Goal: Task Accomplishment & Management: Manage account settings

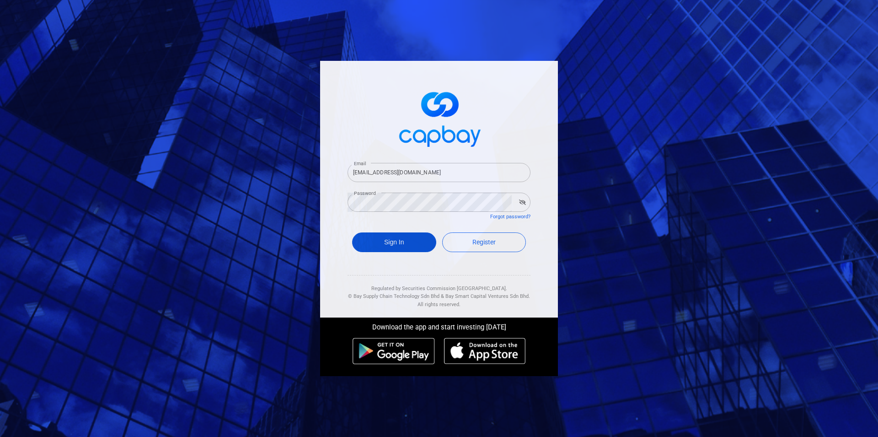
click at [385, 241] on button "Sign In" at bounding box center [394, 242] width 84 height 20
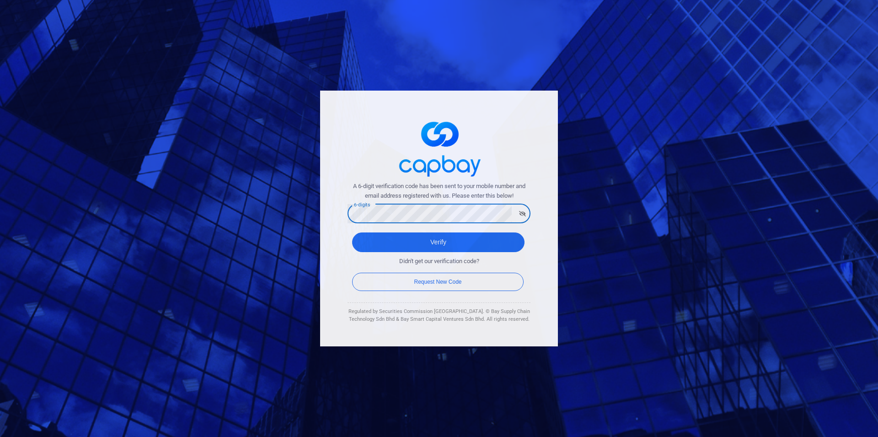
click at [352, 232] on button "Verify" at bounding box center [438, 242] width 172 height 20
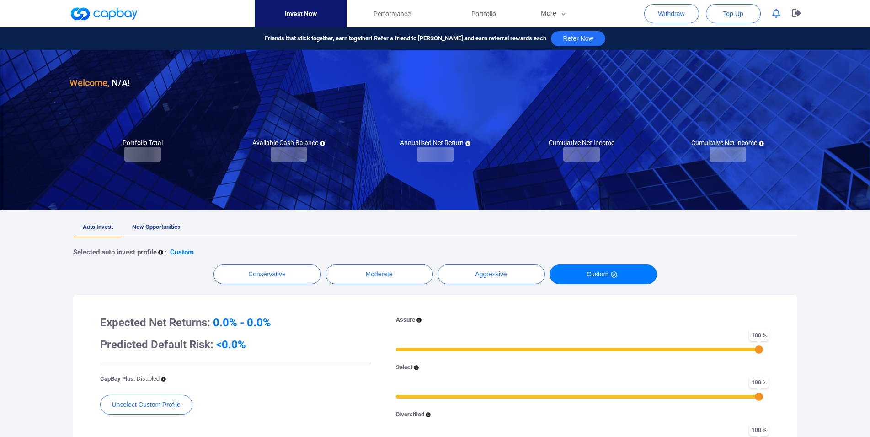
checkbox input "true"
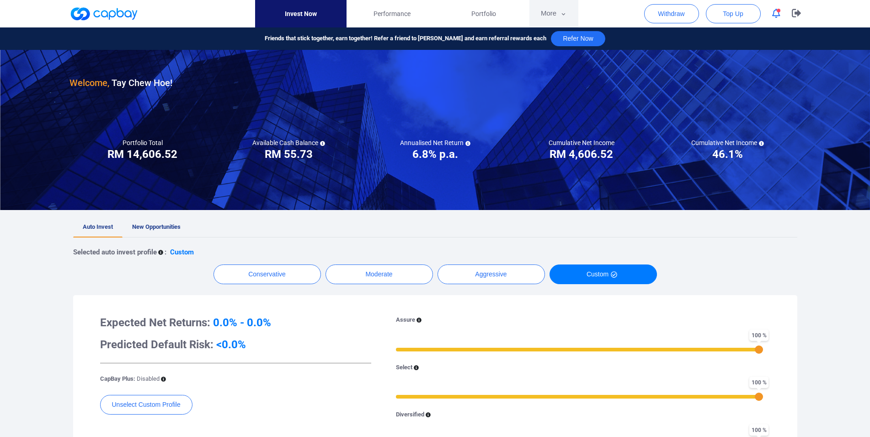
click at [549, 10] on button "More" at bounding box center [554, 13] width 49 height 27
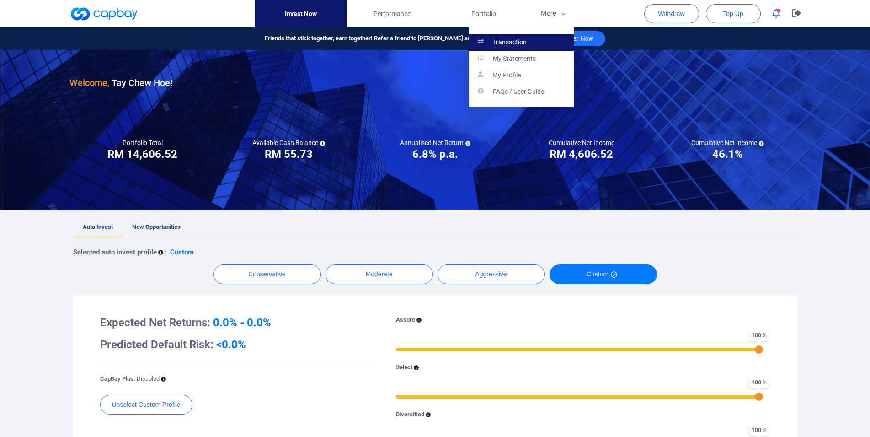
click at [530, 43] on link "Transaction" at bounding box center [521, 42] width 105 height 16
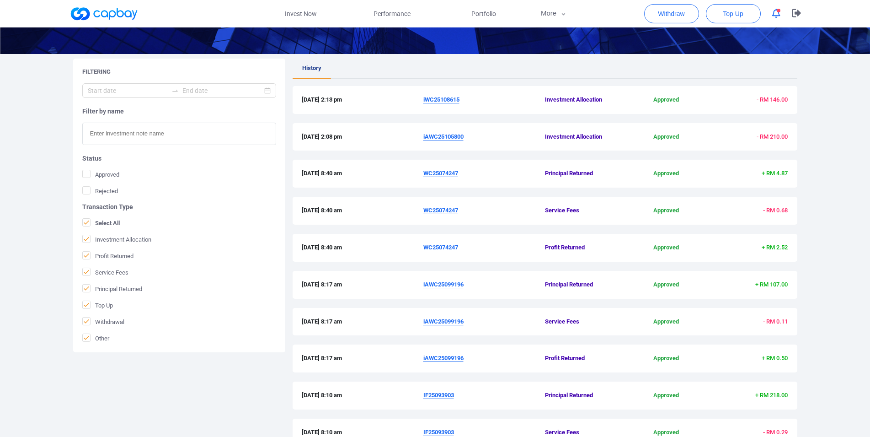
scroll to position [187, 0]
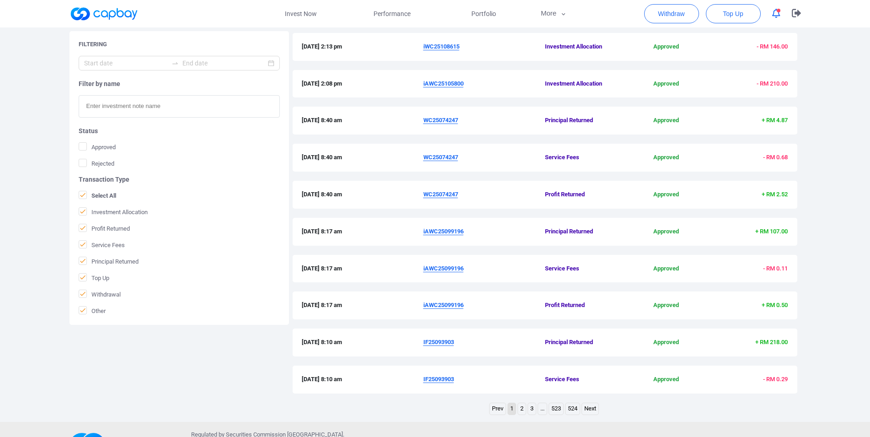
click at [519, 413] on link "2" at bounding box center [522, 408] width 8 height 11
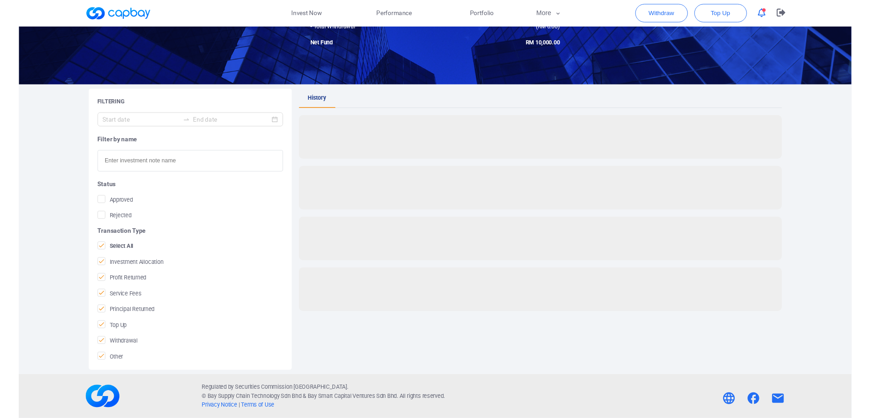
scroll to position [100, 0]
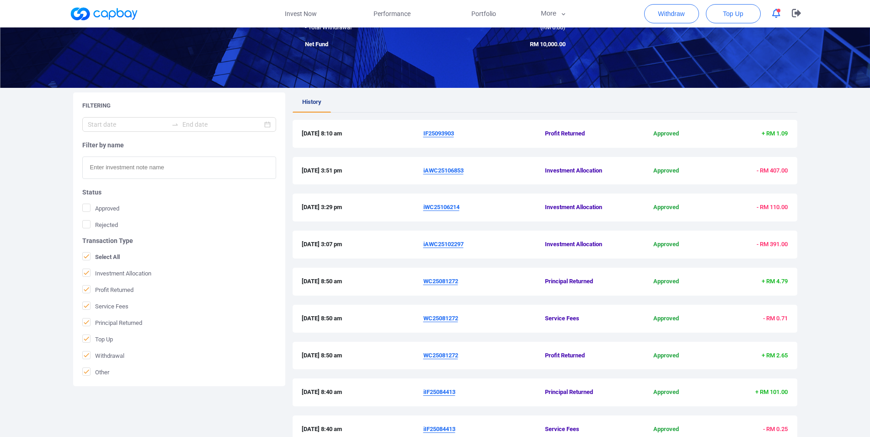
click at [446, 135] on u "IF25093903" at bounding box center [438, 133] width 31 height 7
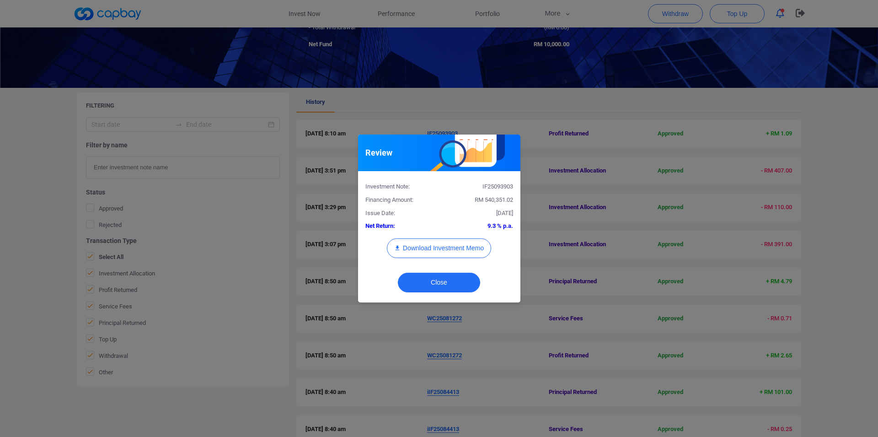
click at [503, 186] on div "IF25093903" at bounding box center [479, 187] width 81 height 10
click at [490, 188] on div "IF25093903" at bounding box center [479, 187] width 81 height 10
copy div "IF25093903"
click at [0, 248] on div "Review Investment Note: IF25093903 Financing Amount: RM 540,351.02 Issue Date: …" at bounding box center [439, 218] width 878 height 437
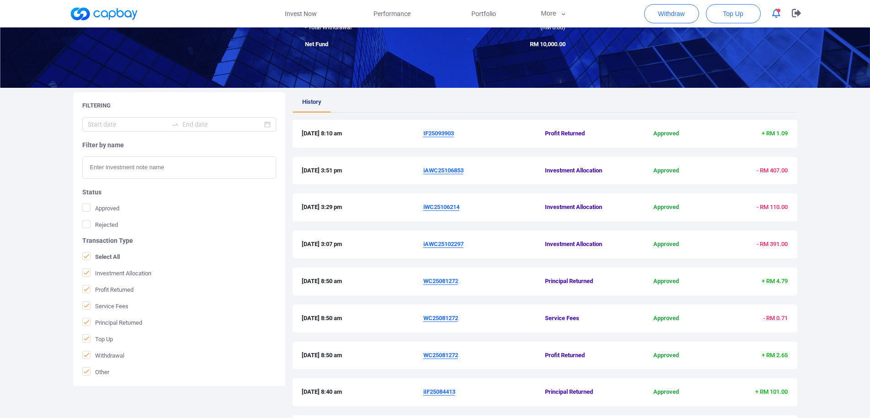
scroll to position [236, 0]
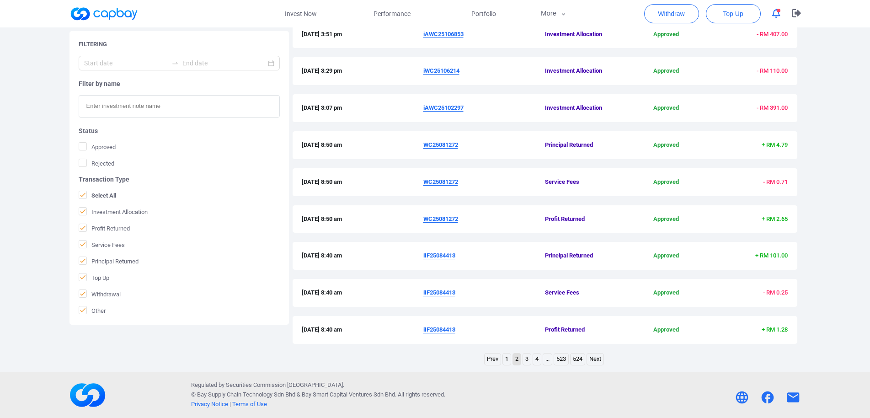
click at [509, 359] on link "1" at bounding box center [507, 359] width 8 height 11
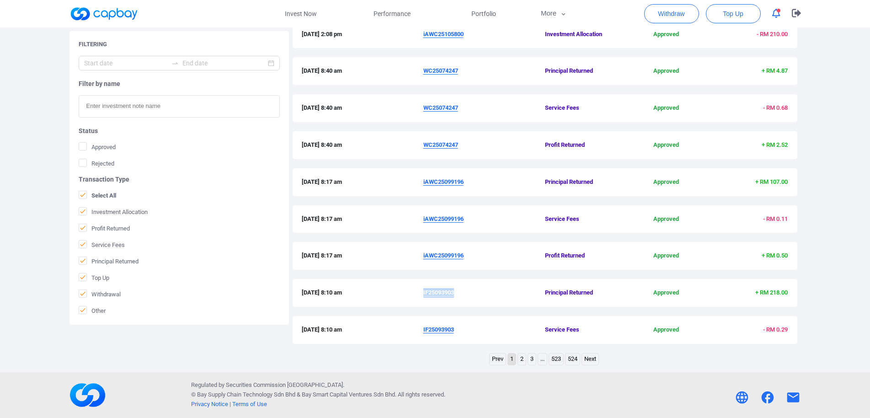
drag, startPoint x: 419, startPoint y: 187, endPoint x: 464, endPoint y: 185, distance: 44.8
click at [464, 185] on div "[DATE] 8:17 am iAWC25099196 Principal Returned Approved + RM 107.00" at bounding box center [545, 182] width 487 height 10
copy div "iAWC25099196"
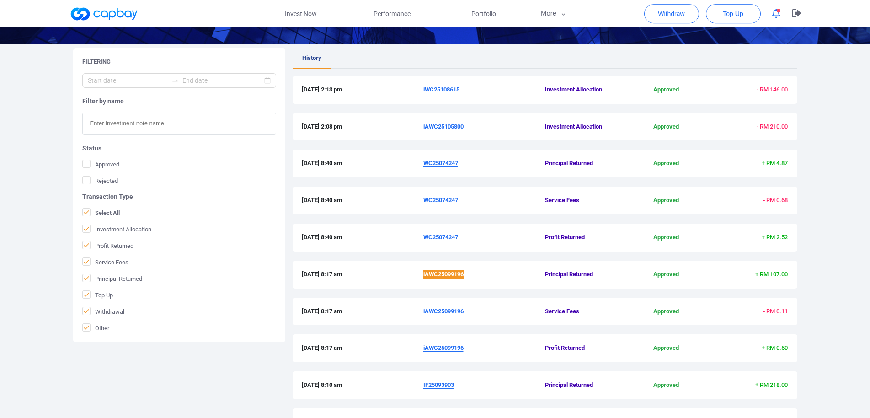
scroll to position [143, 0]
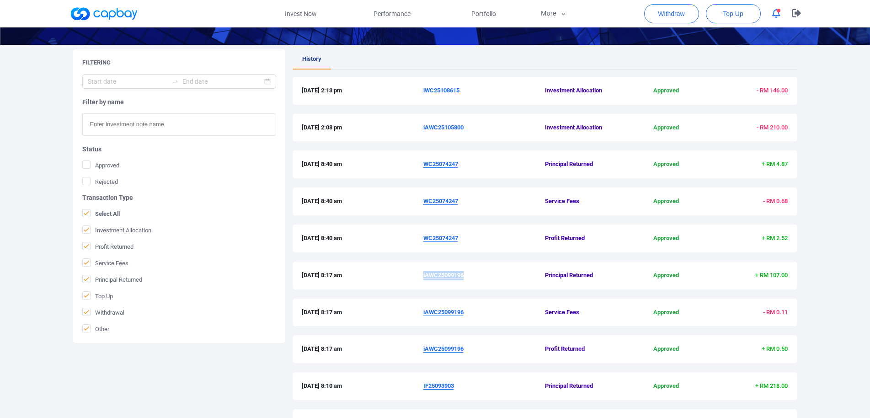
drag, startPoint x: 421, startPoint y: 242, endPoint x: 461, endPoint y: 241, distance: 39.8
click at [461, 241] on div "[DATE] 8:40 am WC25074247 Profit Returned Approved + RM 2.52" at bounding box center [545, 239] width 487 height 10
copy div "WC25074247"
click at [450, 125] on u "iAWC25105800" at bounding box center [443, 127] width 40 height 7
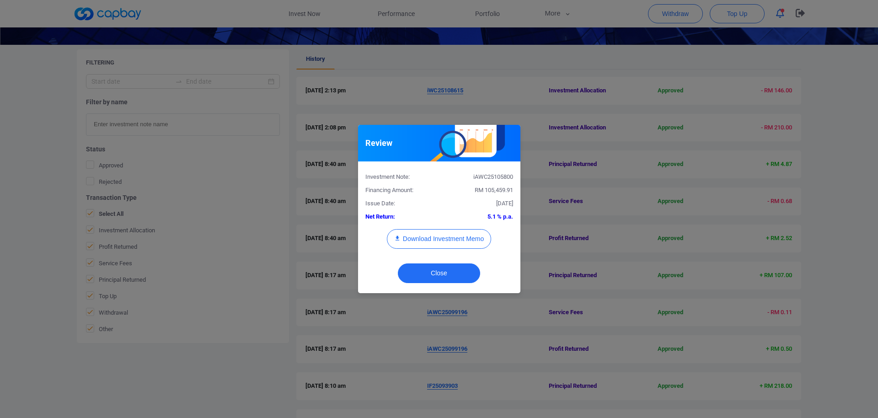
click at [504, 177] on div "iAWC25105800" at bounding box center [479, 177] width 81 height 10
copy div "iAWC25105800"
click at [449, 240] on button "Download Investment Memo" at bounding box center [439, 239] width 104 height 20
click at [579, 128] on div "Review Investment Note: iAWC25105800 Financing Amount: RM 105,459.91 Issue Date…" at bounding box center [439, 209] width 878 height 418
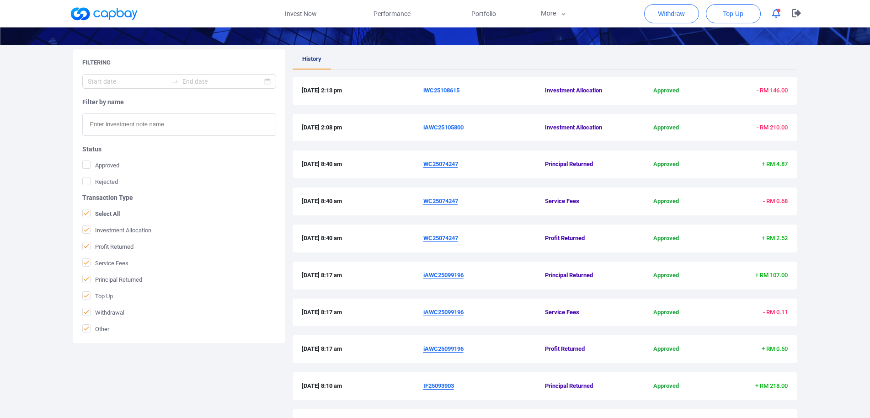
click at [456, 88] on u "iWC25108615" at bounding box center [441, 90] width 36 height 7
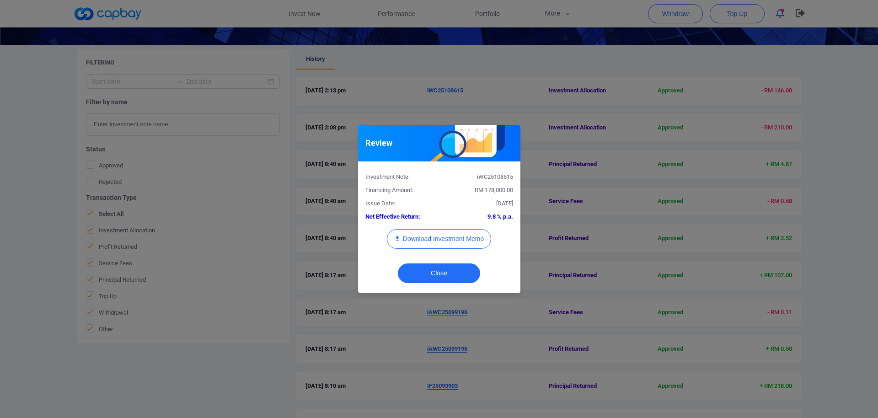
click at [497, 179] on div "iWC25108615" at bounding box center [479, 177] width 81 height 10
copy div "iWC25108615"
click at [461, 241] on button "Download Investment Memo" at bounding box center [439, 239] width 104 height 20
click at [604, 148] on div "Review Investment Note: iWC25108615 Financing Amount: RM 178,000.00 Issue Date:…" at bounding box center [439, 209] width 878 height 418
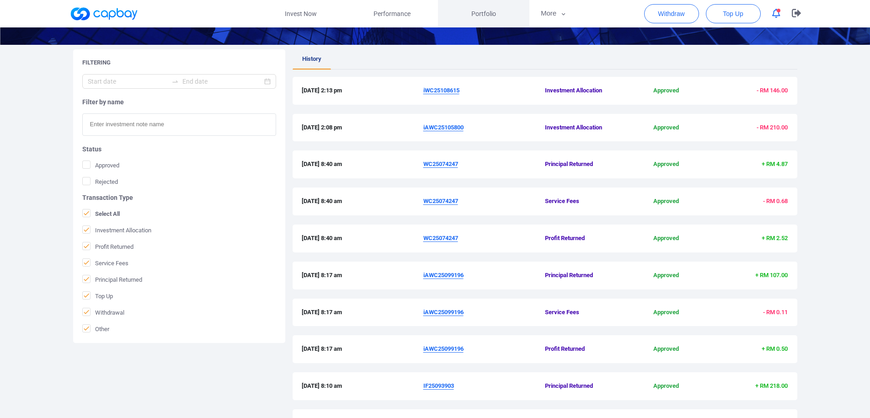
click at [463, 11] on link "Portfolio" at bounding box center [483, 13] width 91 height 27
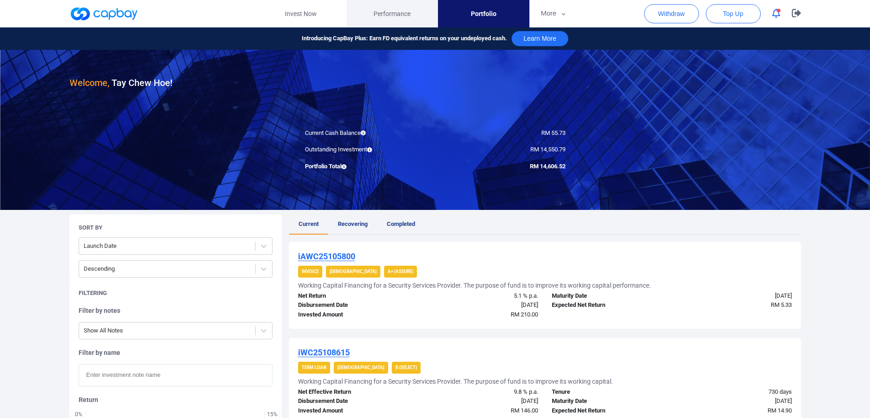
click at [403, 11] on span "Performance" at bounding box center [392, 14] width 37 height 10
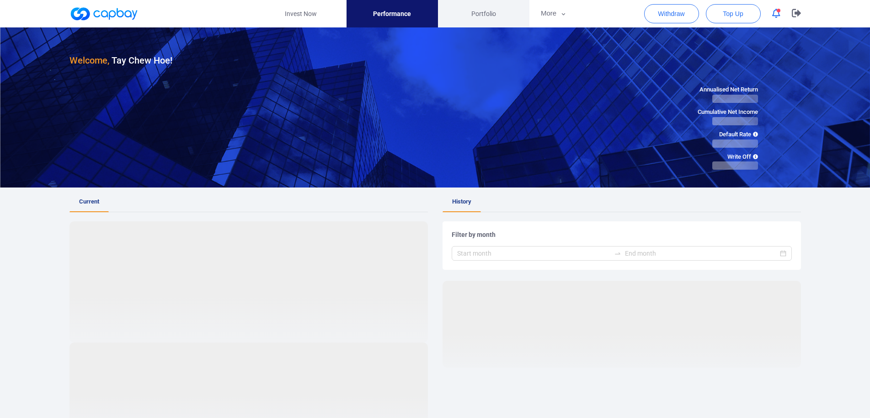
click at [486, 12] on span "Portfolio" at bounding box center [484, 14] width 25 height 10
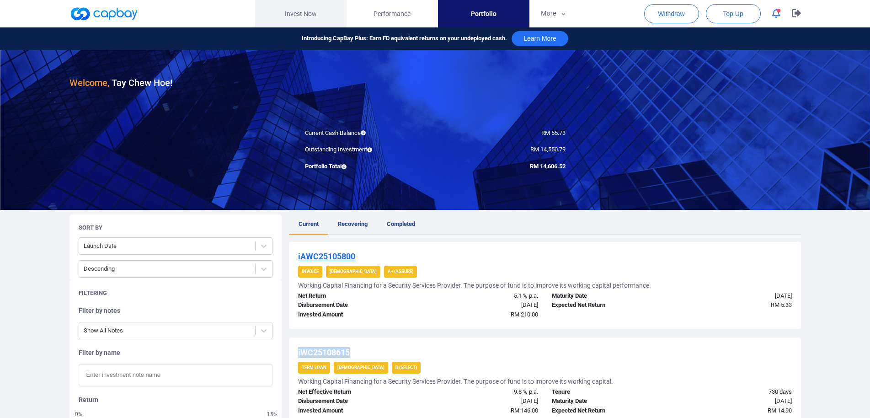
click at [319, 12] on link "Invest Now" at bounding box center [300, 13] width 91 height 27
